Goal: Task Accomplishment & Management: Manage account settings

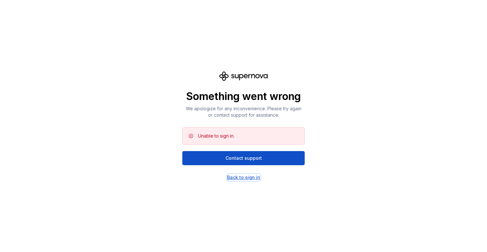
click at [253, 178] on div "Back to sign in" at bounding box center [243, 177] width 33 height 6
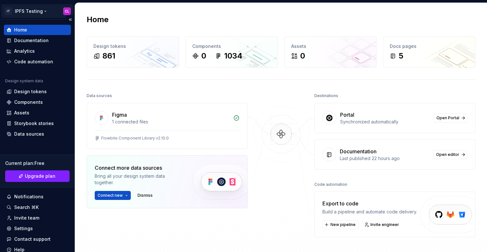
click at [25, 13] on html "IT IPFS Testing CL Home Documentation Analytics Code automation Design system d…" at bounding box center [243, 126] width 487 height 252
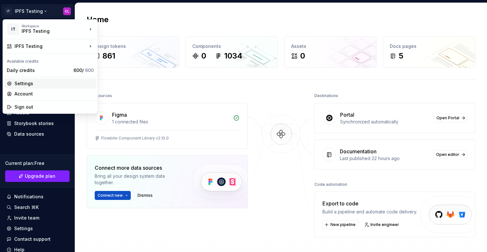
click at [29, 83] on div "Settings" at bounding box center [53, 83] width 79 height 6
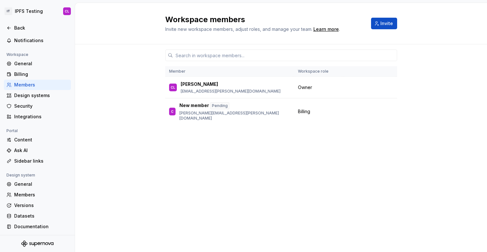
scroll to position [31, 0]
click at [24, 114] on div "Integrations" at bounding box center [41, 116] width 54 height 6
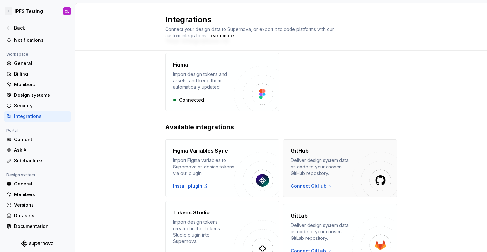
scroll to position [119, 0]
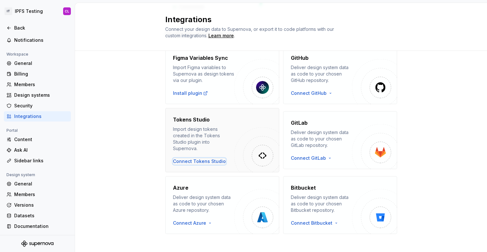
click at [196, 158] on div "Connect Tokens Studio" at bounding box center [199, 161] width 53 height 6
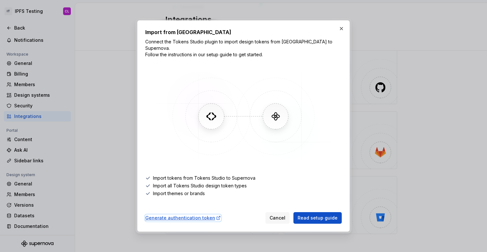
click at [200, 217] on div "Generate authentication token" at bounding box center [183, 218] width 76 height 6
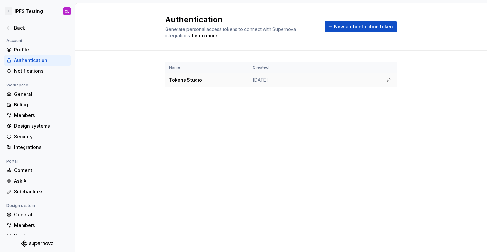
click at [269, 77] on td "[DATE]" at bounding box center [314, 80] width 131 height 14
click at [179, 79] on td "Tokens Studio" at bounding box center [207, 80] width 84 height 14
click at [387, 79] on button "button" at bounding box center [388, 80] width 9 height 9
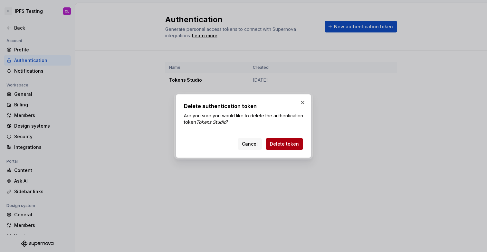
click at [290, 142] on span "Delete token" at bounding box center [284, 144] width 29 height 6
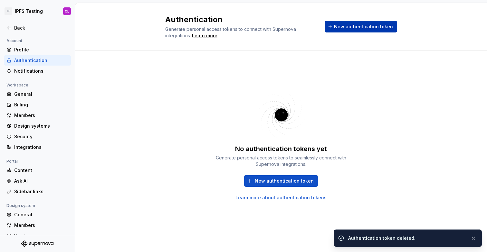
click at [359, 32] on div "Authentication Generate personal access tokens to connect with Supernova integr…" at bounding box center [281, 26] width 232 height 24
click at [360, 26] on span "New authentication token" at bounding box center [363, 26] width 59 height 6
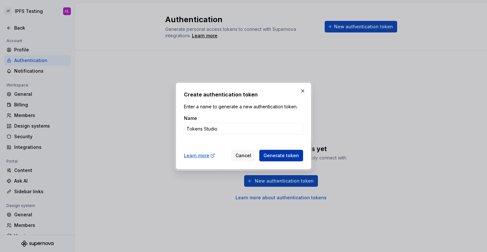
type input "Tokens Studio"
click at [300, 153] on button "Generate token" at bounding box center [281, 156] width 44 height 12
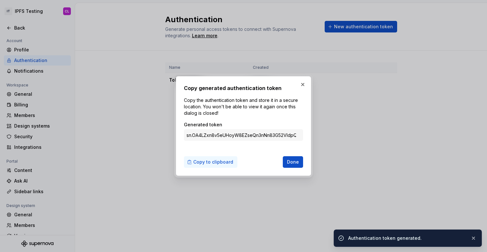
click at [226, 165] on span "Copy to clipboard" at bounding box center [213, 162] width 40 height 6
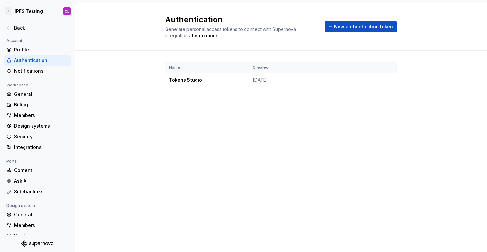
click at [28, 33] on div at bounding box center [37, 35] width 75 height 4
click at [27, 29] on div "Back" at bounding box center [41, 28] width 54 height 6
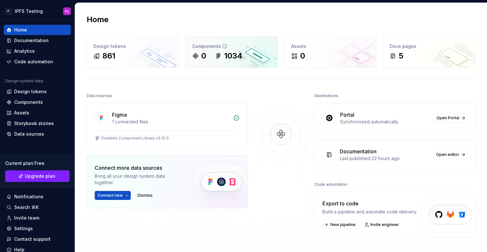
click at [195, 57] on icon at bounding box center [195, 55] width 5 height 5
